Goal: Task Accomplishment & Management: Manage account settings

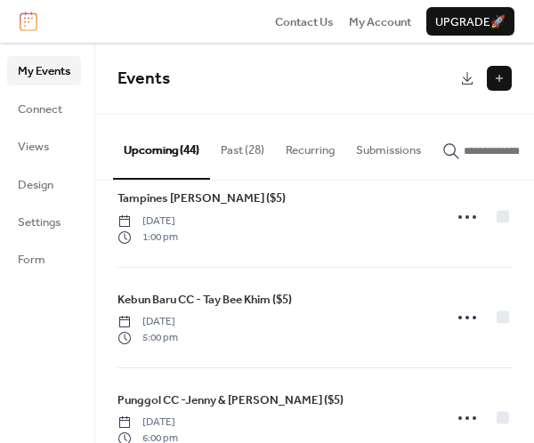
scroll to position [563, 0]
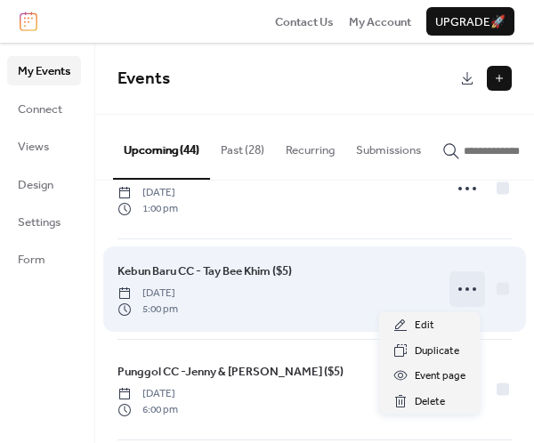
click at [458, 285] on icon at bounding box center [467, 289] width 28 height 28
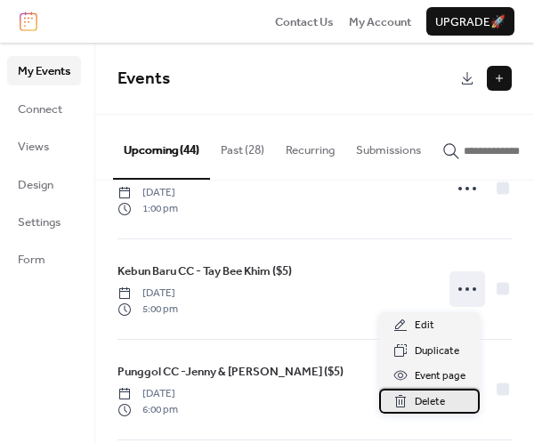
click at [439, 397] on span "Delete" at bounding box center [429, 402] width 30 height 18
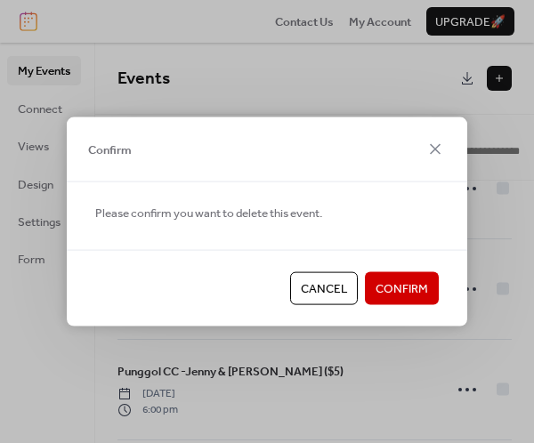
click at [398, 291] on span "Confirm" at bounding box center [401, 289] width 52 height 18
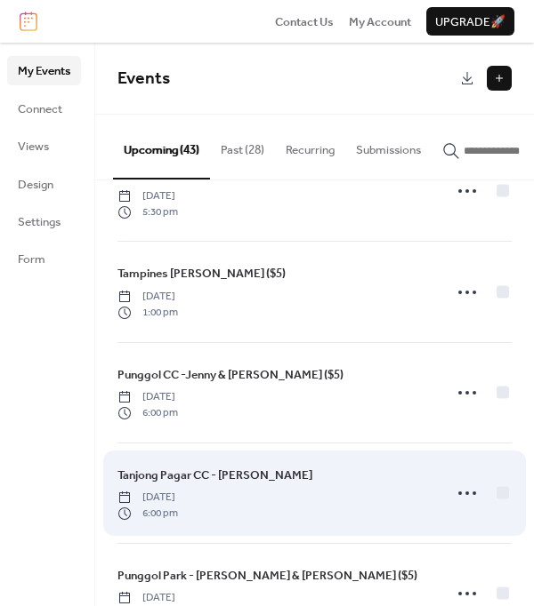
scroll to position [592, 0]
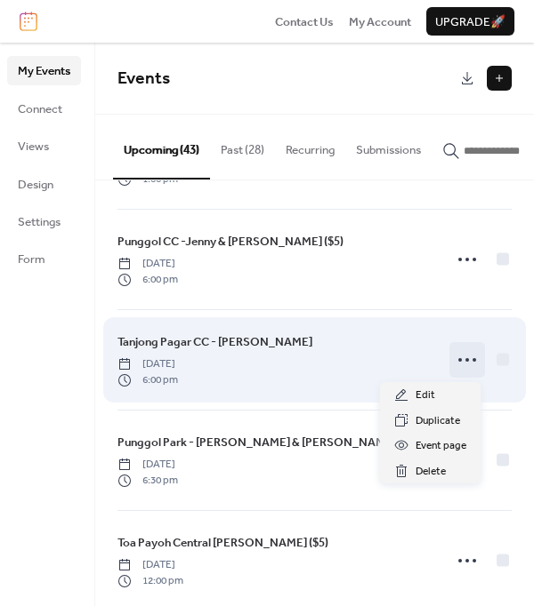
click at [453, 357] on icon at bounding box center [467, 360] width 28 height 28
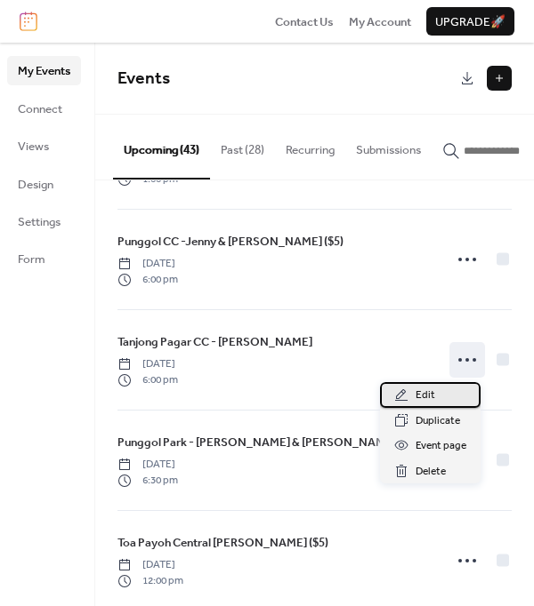
click at [422, 393] on span "Edit" at bounding box center [425, 396] width 20 height 18
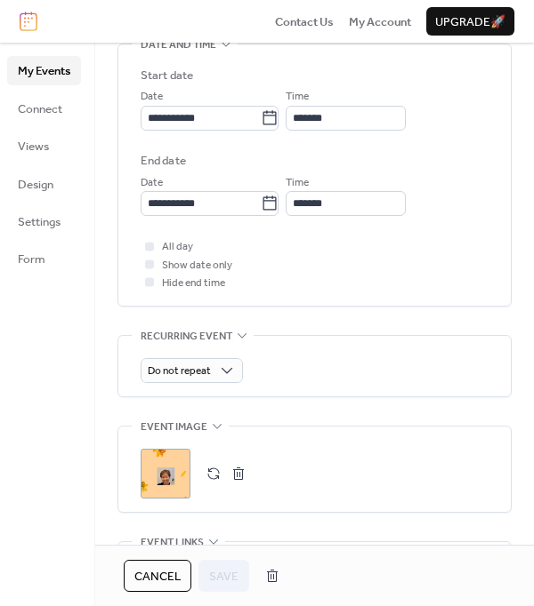
scroll to position [592, 0]
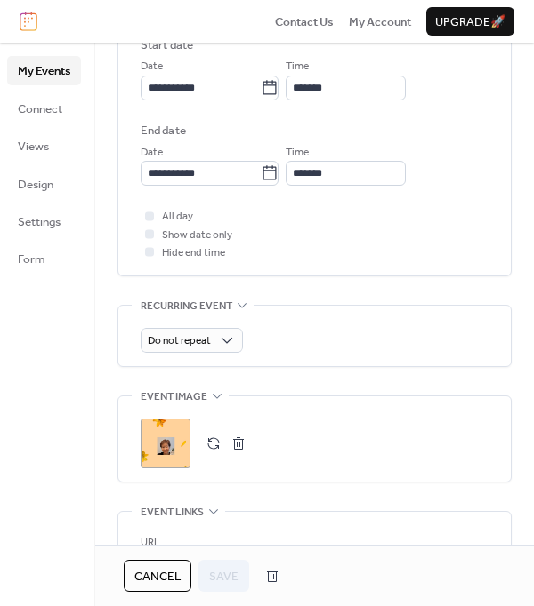
click at [173, 454] on div ";" at bounding box center [166, 444] width 50 height 50
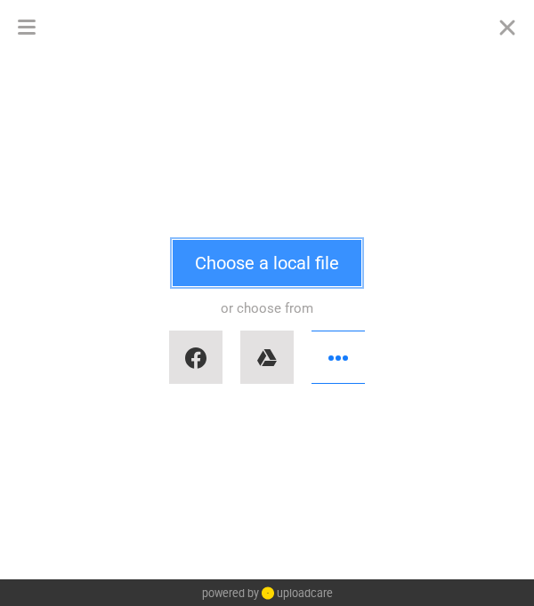
click at [325, 255] on button "Choose a local file" at bounding box center [267, 263] width 189 height 46
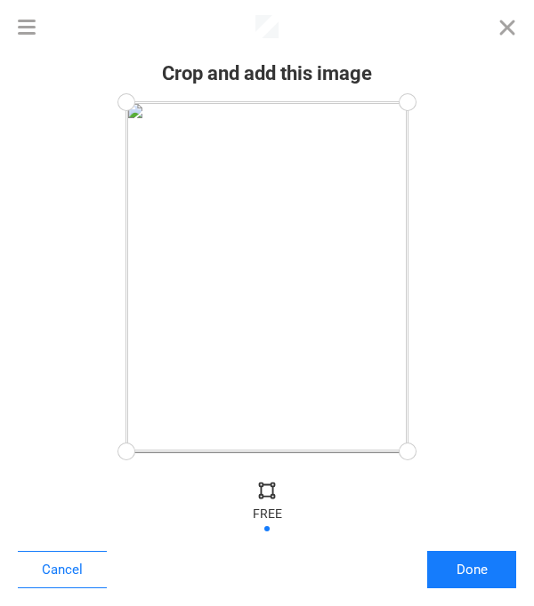
drag, startPoint x: 407, startPoint y: 451, endPoint x: 424, endPoint y: 452, distance: 16.9
click at [424, 452] on div at bounding box center [408, 452] width 40 height 40
click at [500, 574] on button "Done" at bounding box center [471, 569] width 89 height 37
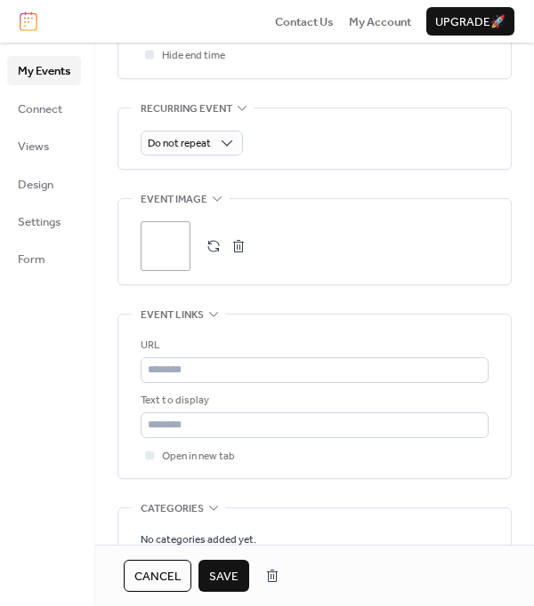
scroll to position [790, 0]
click at [230, 568] on span "Save" at bounding box center [223, 577] width 29 height 18
